Goal: Task Accomplishment & Management: Complete application form

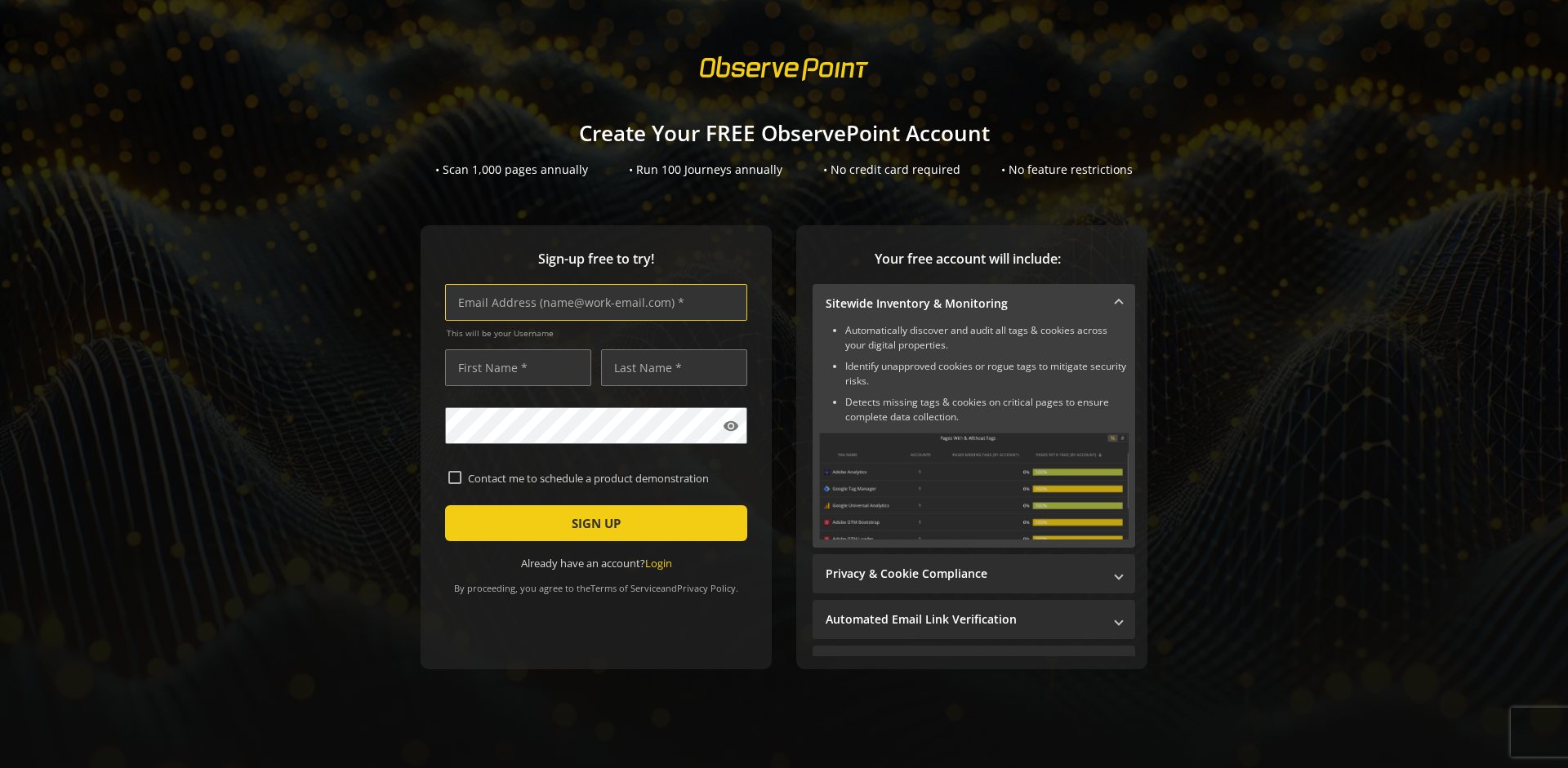
click at [592, 302] on input "text" at bounding box center [596, 302] width 302 height 37
type input "[EMAIL_ADDRESS][DOMAIN_NAME]"
click at [514, 368] on input "text" at bounding box center [518, 368] width 146 height 37
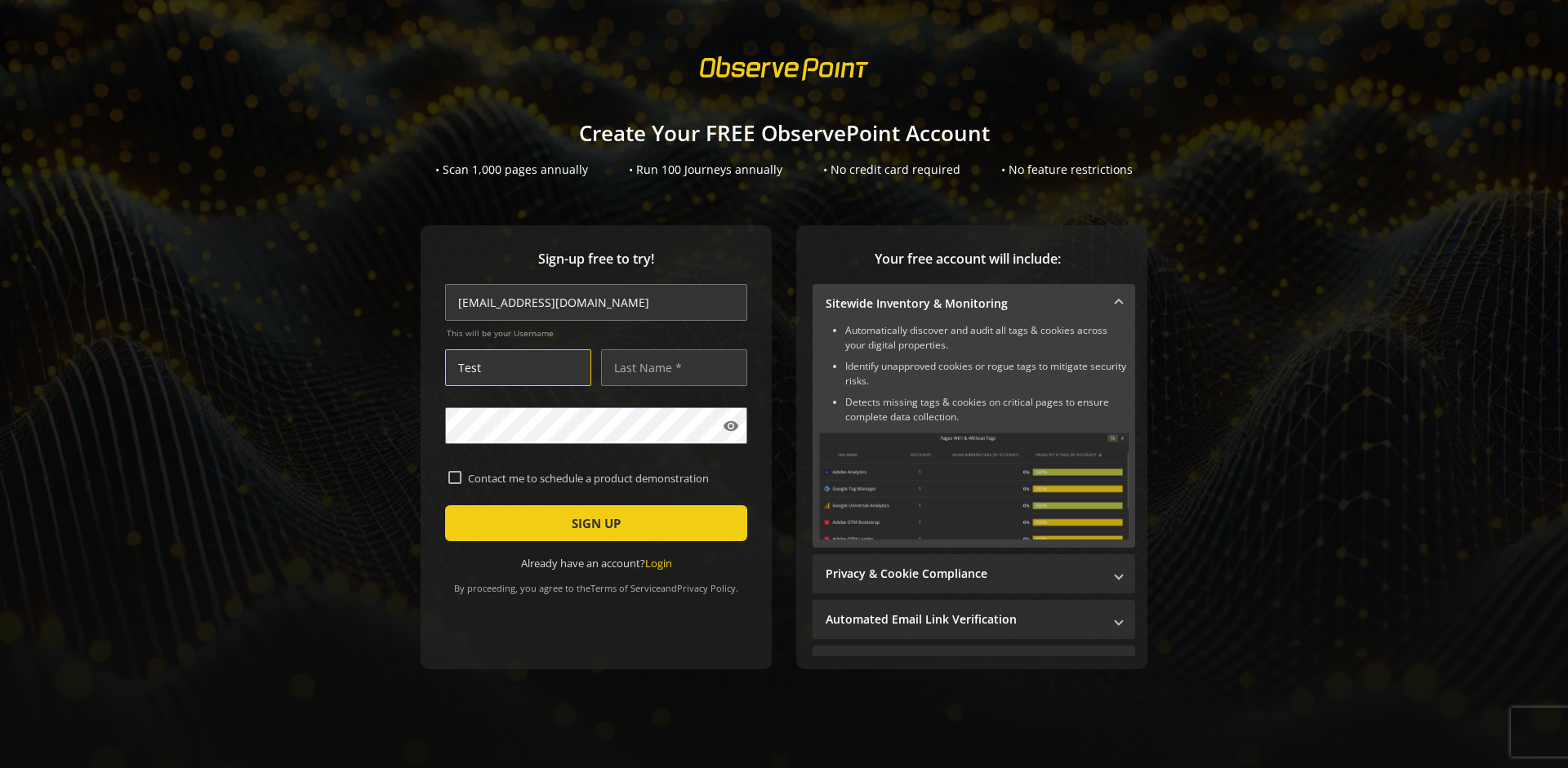
type input "Test"
click at [670, 368] on input "text" at bounding box center [674, 368] width 146 height 37
type input "Test"
click at [592, 524] on span "SIGN UP" at bounding box center [596, 524] width 49 height 29
